Goal: Task Accomplishment & Management: Use online tool/utility

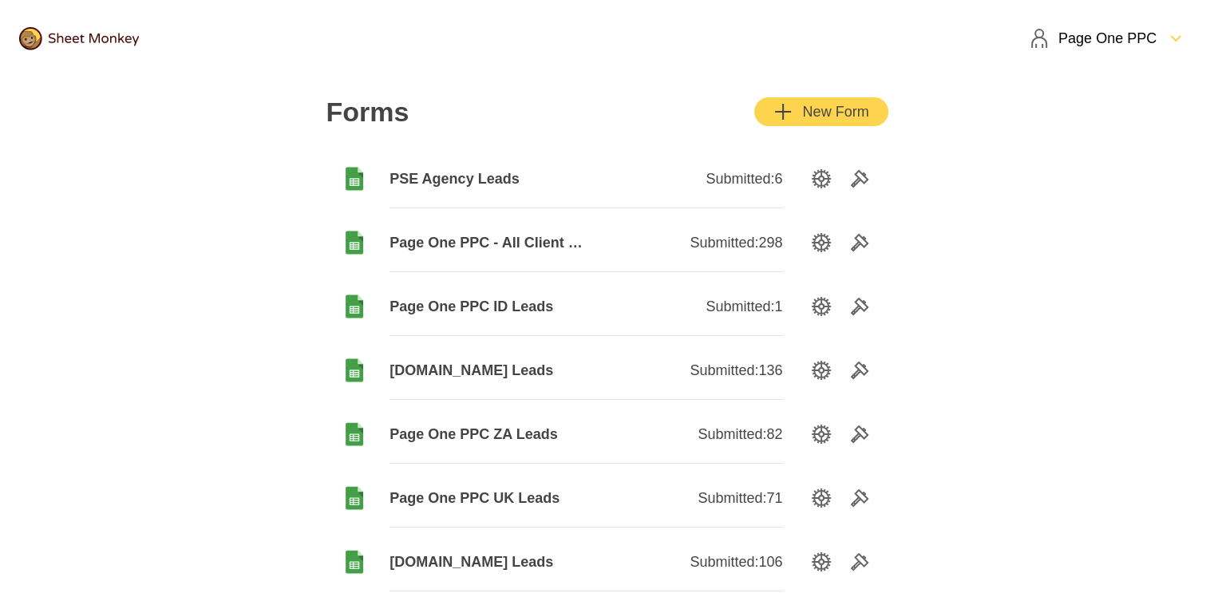
click at [835, 111] on div "New Form" at bounding box center [820, 111] width 95 height 19
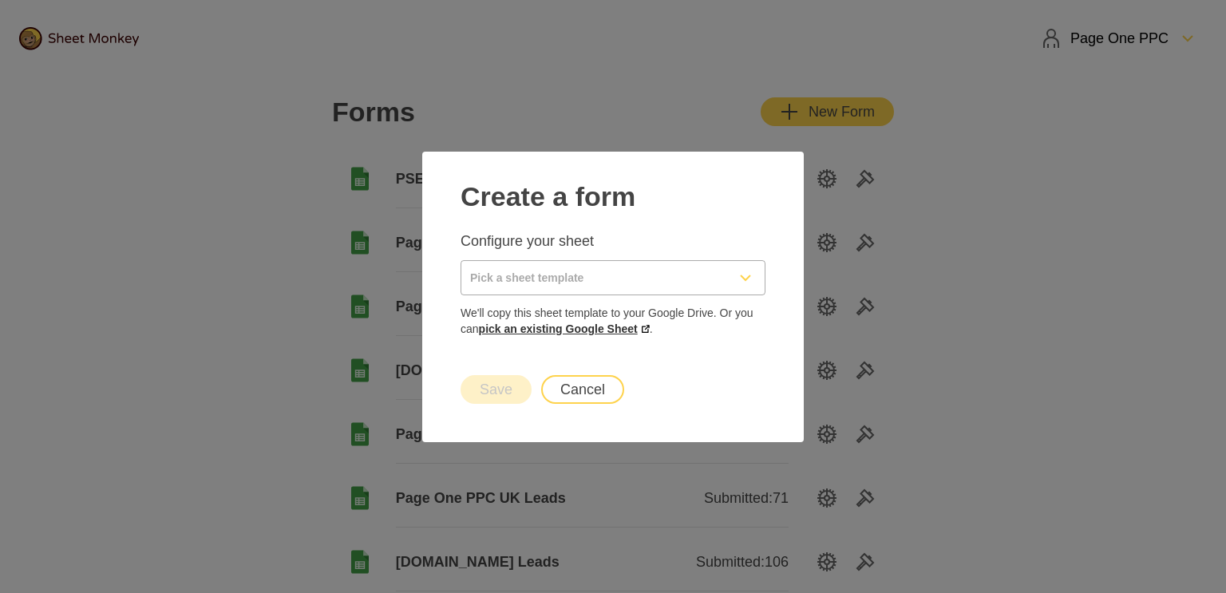
click at [590, 328] on link "pick an existing Google Sheet" at bounding box center [564, 328] width 171 height 13
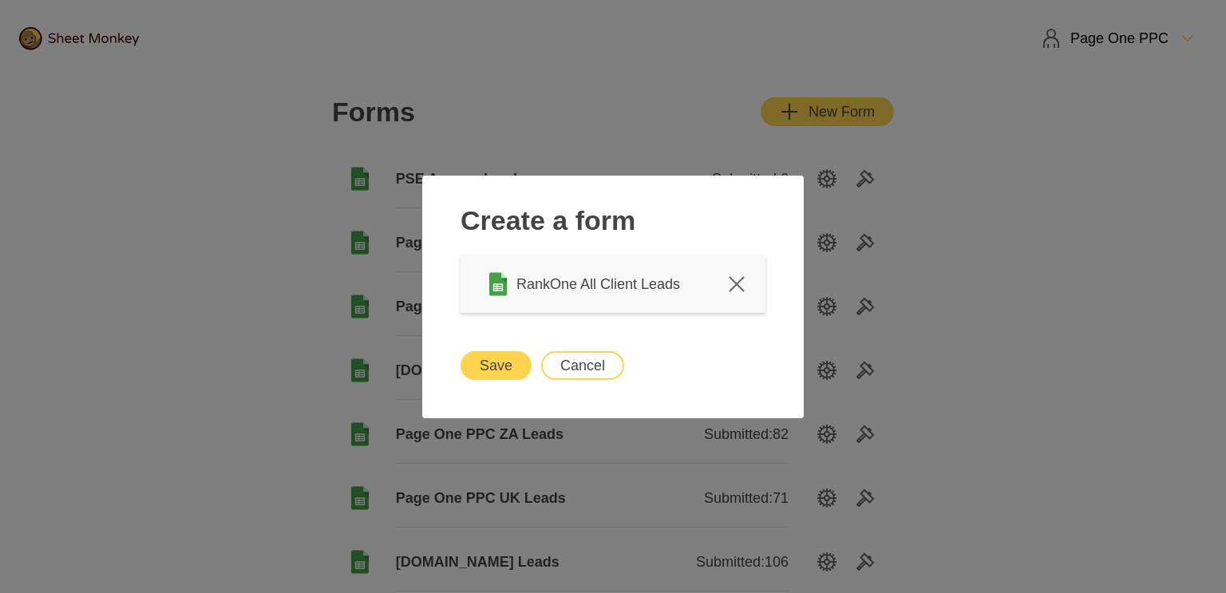
click at [485, 366] on button "Save" at bounding box center [496, 365] width 71 height 29
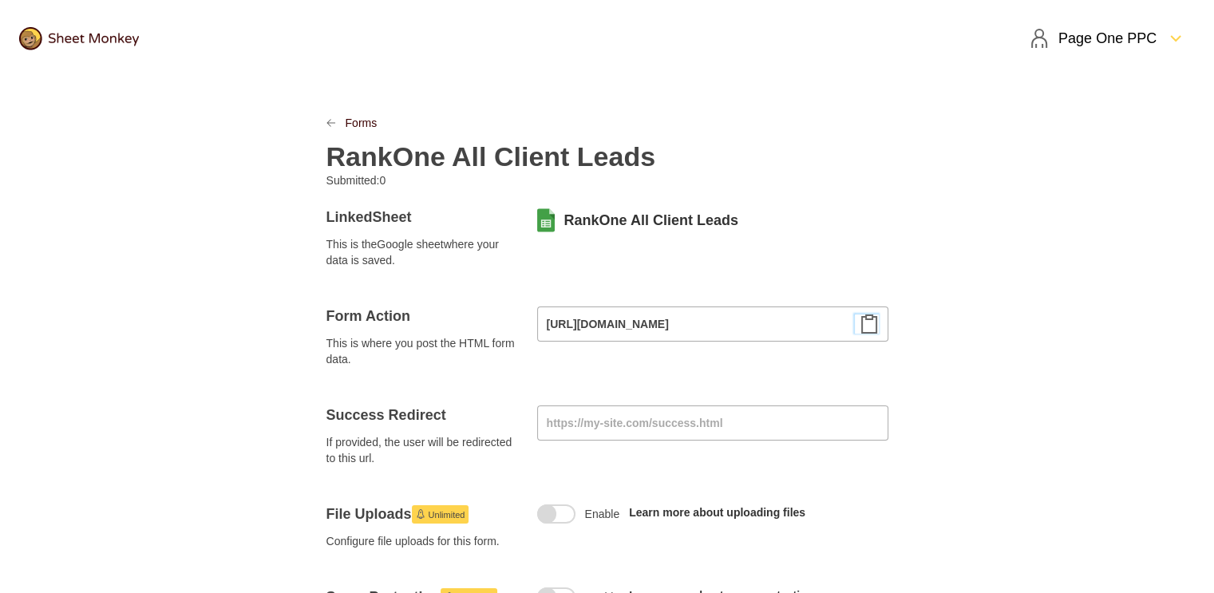
click at [871, 329] on icon "Clipboard" at bounding box center [869, 324] width 19 height 19
click at [875, 328] on icon "Clipboard" at bounding box center [869, 324] width 14 height 18
click at [349, 127] on link "Forms" at bounding box center [362, 123] width 32 height 16
